Goal: Task Accomplishment & Management: Complete application form

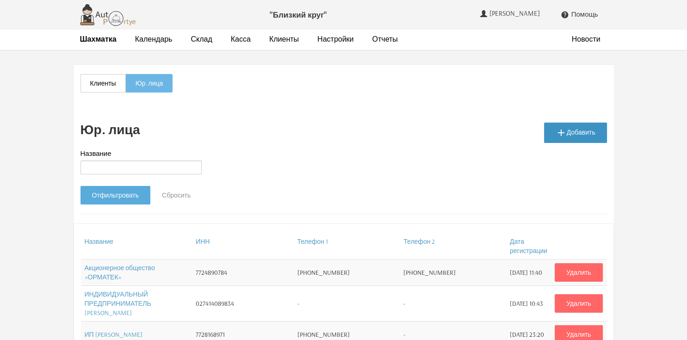
click at [582, 129] on link " Добавить" at bounding box center [575, 133] width 63 height 20
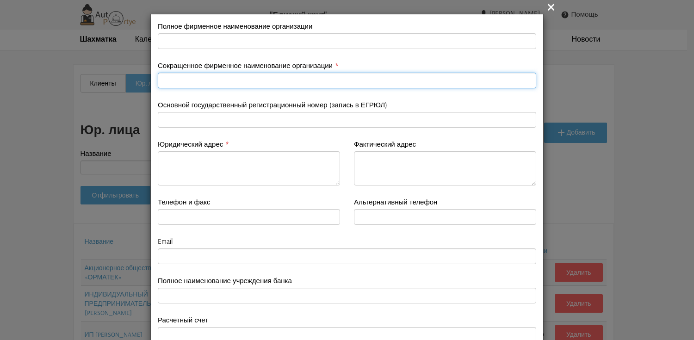
click at [193, 83] on input "text" at bounding box center [347, 81] width 379 height 16
paste input "ООО «Лунда»"
type input "ООО «Лунда»"
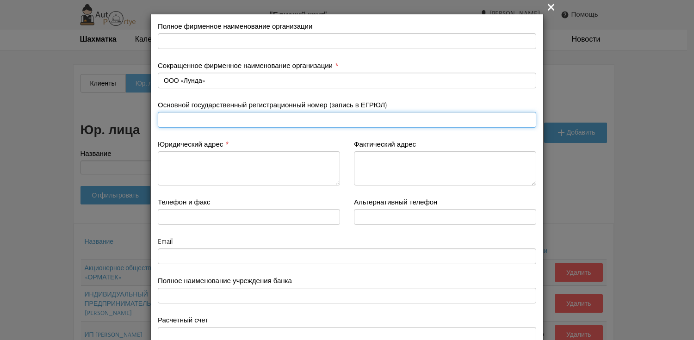
click at [246, 118] on input "text" at bounding box center [347, 120] width 379 height 16
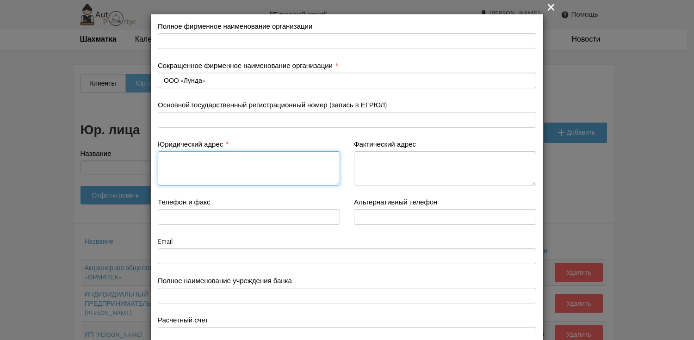
click at [245, 167] on textarea at bounding box center [249, 168] width 182 height 34
paste textarea "[STREET_ADDRESS]"
type textarea "[STREET_ADDRESS]"
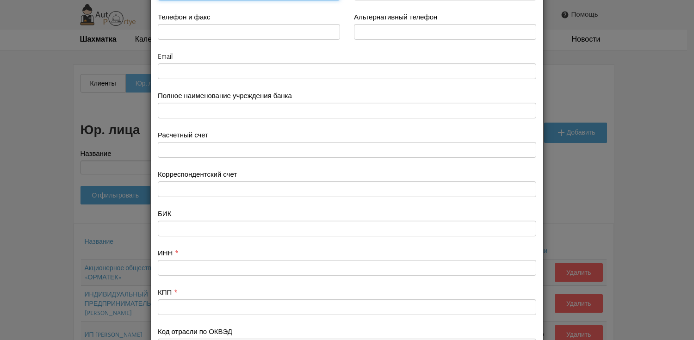
scroll to position [231, 0]
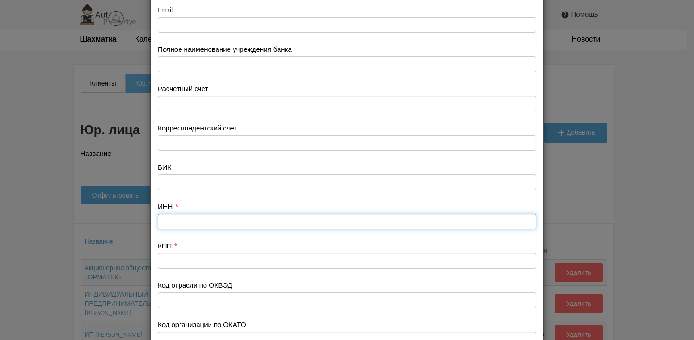
click at [184, 216] on input "text" at bounding box center [347, 222] width 379 height 16
paste input "7705674361"
type input "7705674361"
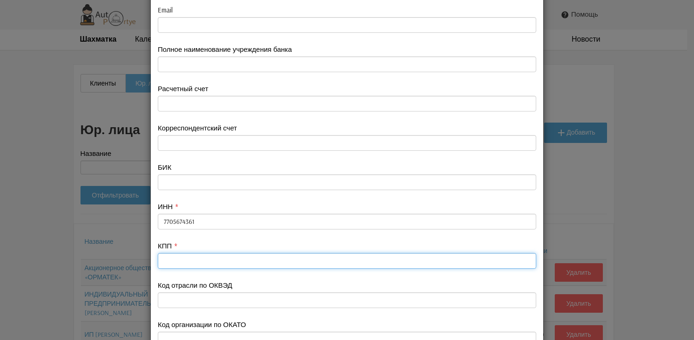
click at [178, 257] on input "text" at bounding box center [347, 261] width 379 height 16
paste input "770401001"
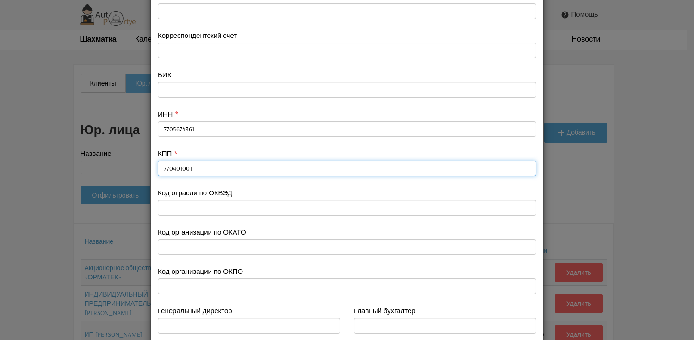
scroll to position [382, 0]
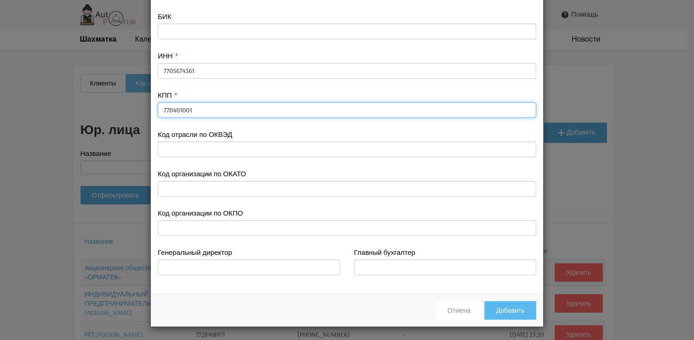
type input "770401001"
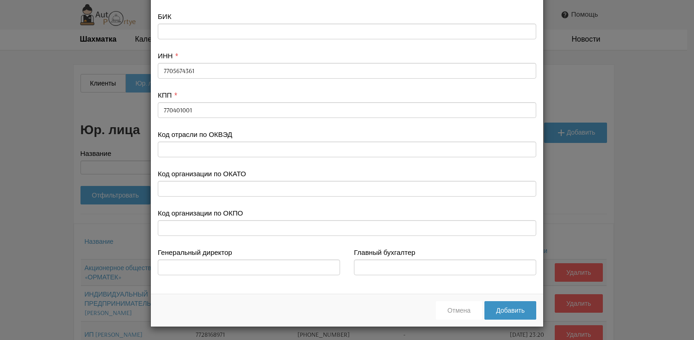
click at [510, 312] on button "Добавить" at bounding box center [511, 310] width 52 height 19
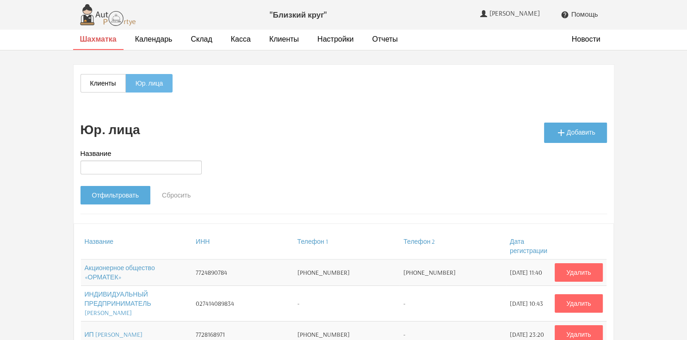
click at [95, 39] on strong "Шахматка" at bounding box center [98, 38] width 37 height 9
